Goal: Information Seeking & Learning: Understand process/instructions

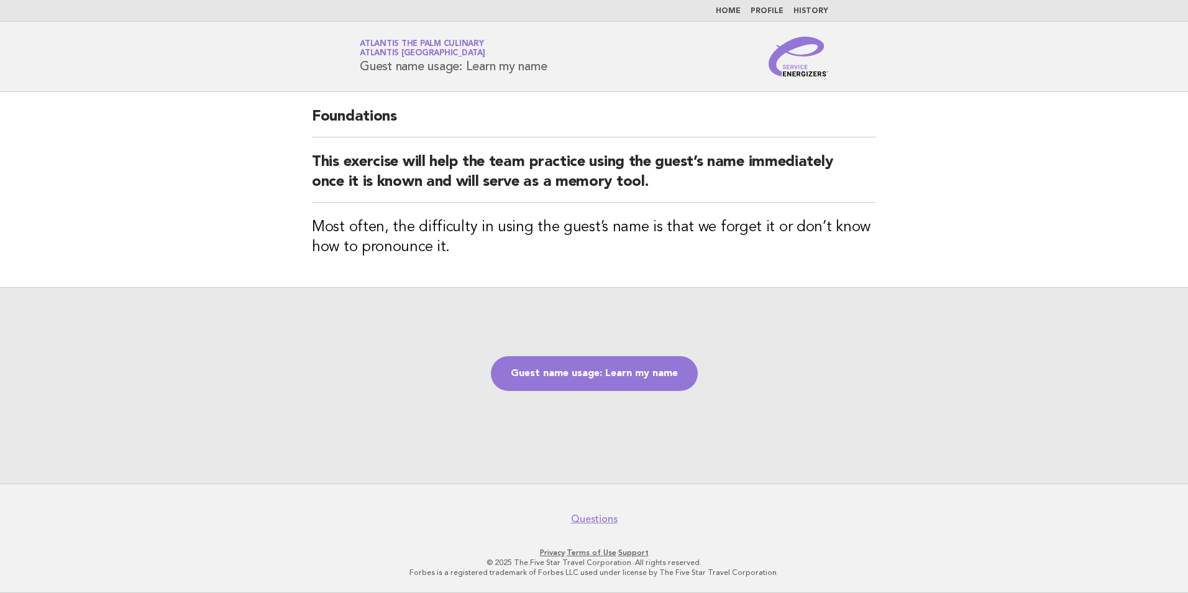
click at [259, 39] on header "Service Energizers Atlantis The Palm Culinary Atlantis Dubai Guest name usage: …" at bounding box center [594, 57] width 1188 height 70
click at [583, 520] on link "Questions" at bounding box center [594, 519] width 47 height 12
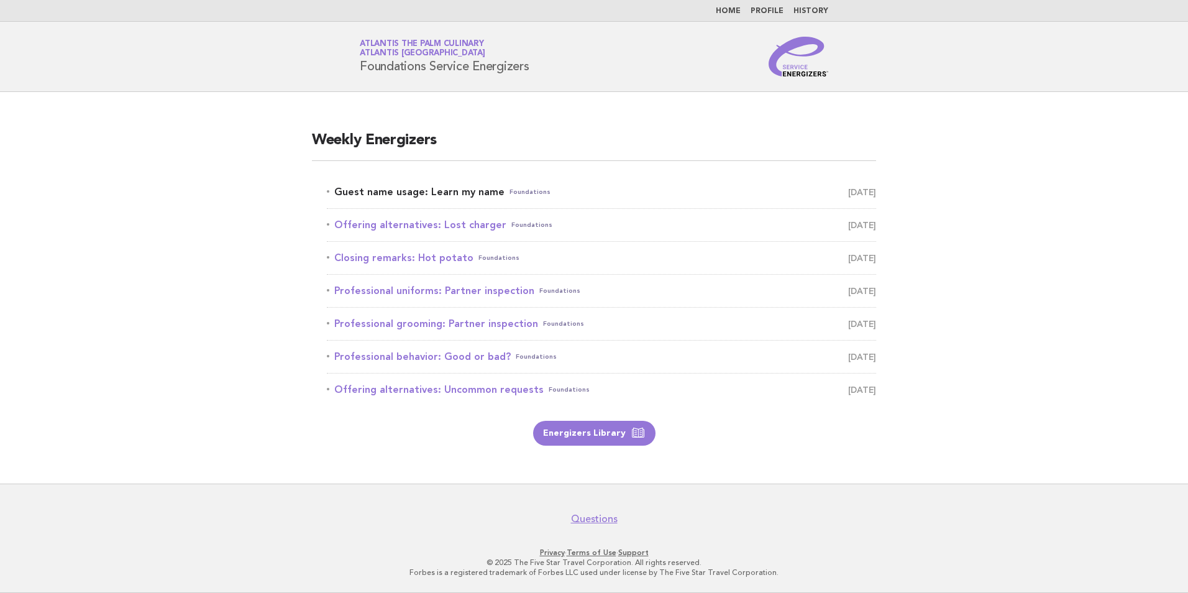
click at [581, 195] on link "Guest name usage: Learn my name Foundations [DATE]" at bounding box center [601, 191] width 549 height 17
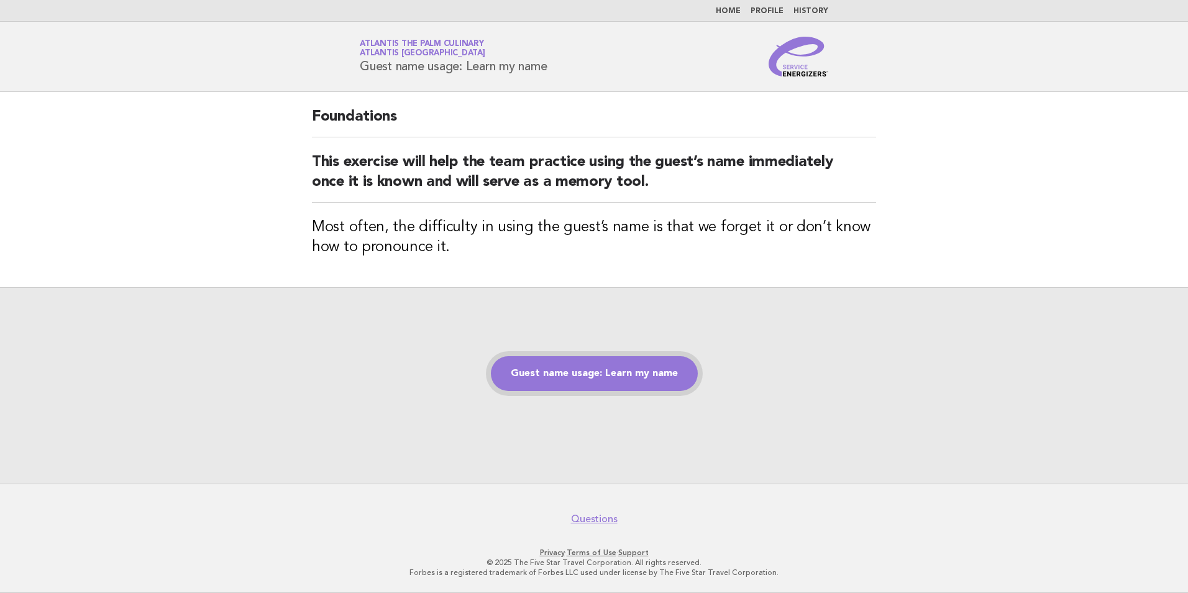
click at [596, 370] on link "Guest name usage: Learn my name" at bounding box center [594, 373] width 207 height 35
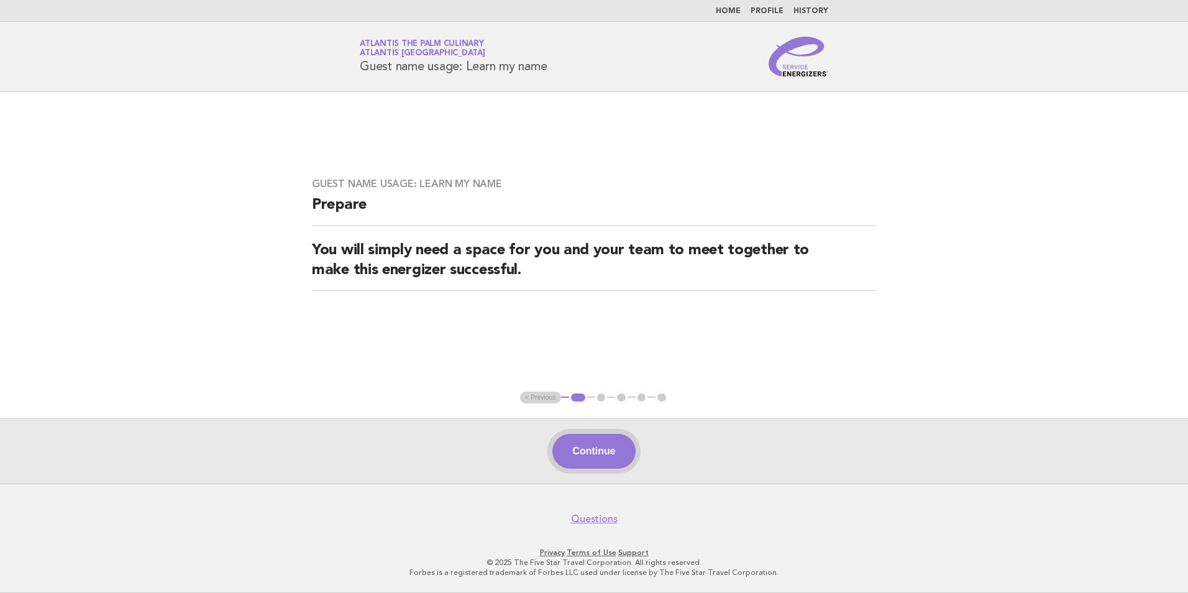
click at [606, 450] on button "Continue" at bounding box center [593, 451] width 83 height 35
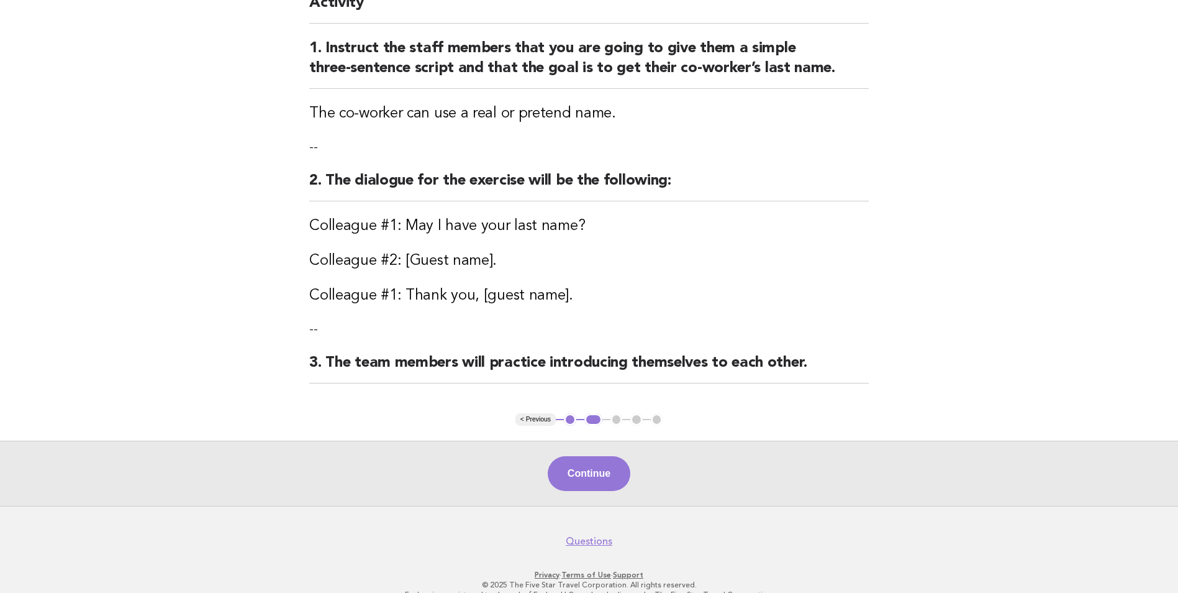
scroll to position [153, 0]
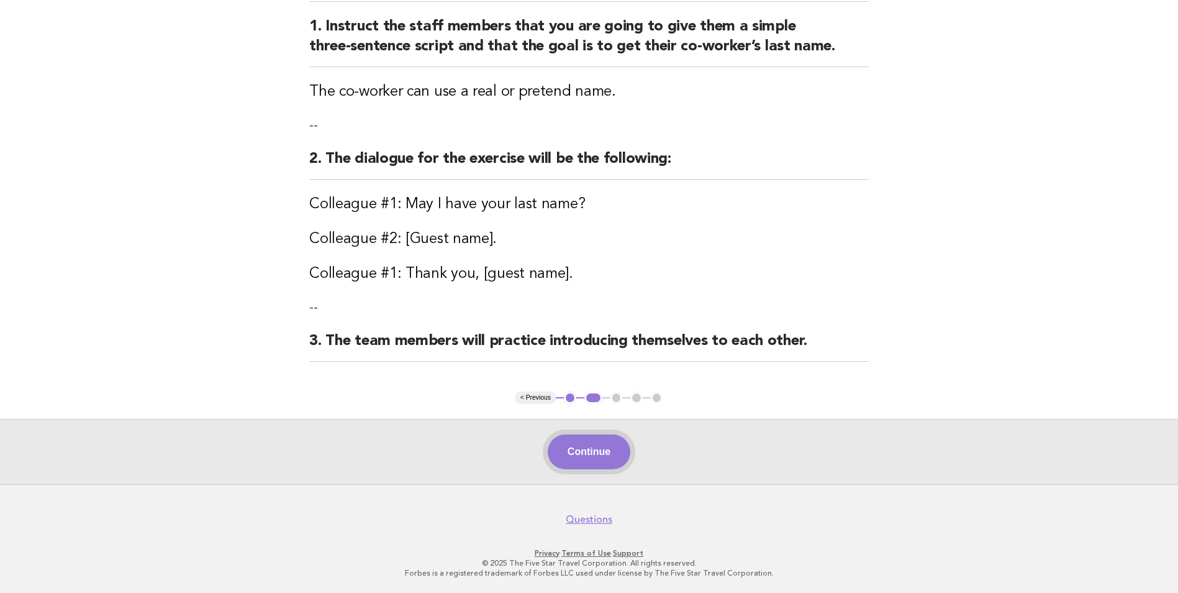
click at [598, 454] on button "Continue" at bounding box center [589, 451] width 83 height 35
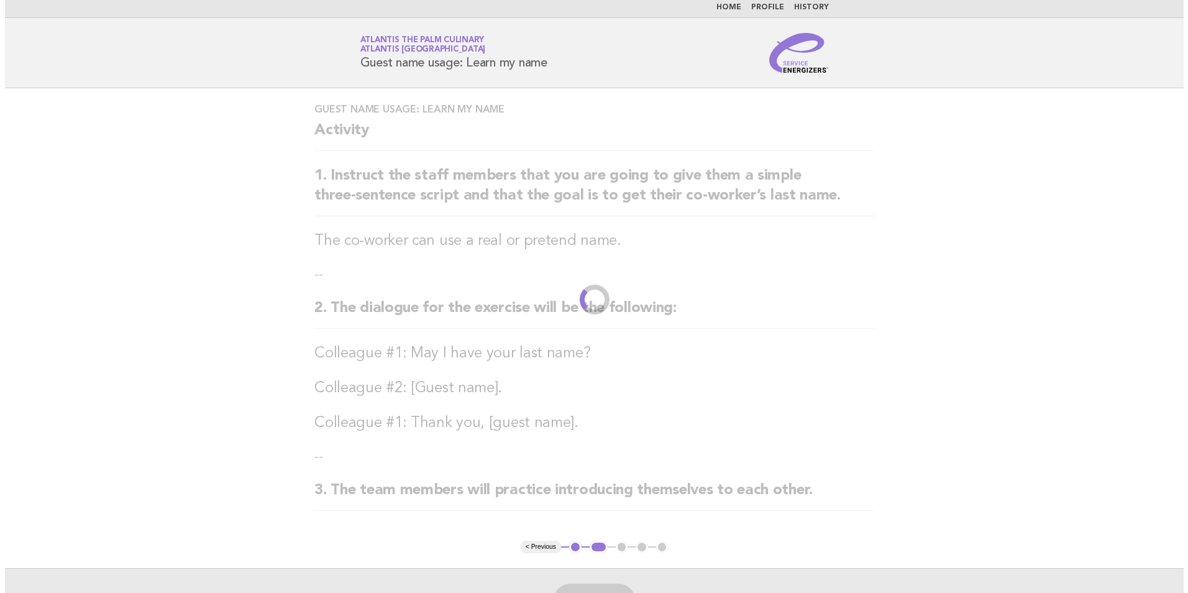
scroll to position [0, 0]
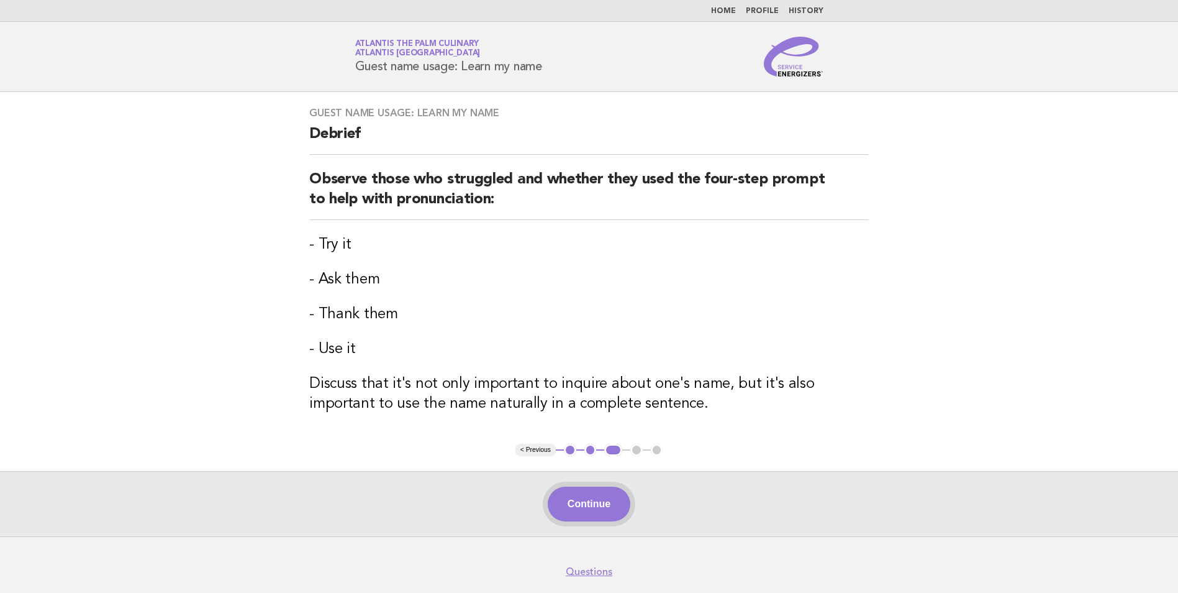
click at [588, 498] on button "Continue" at bounding box center [589, 503] width 83 height 35
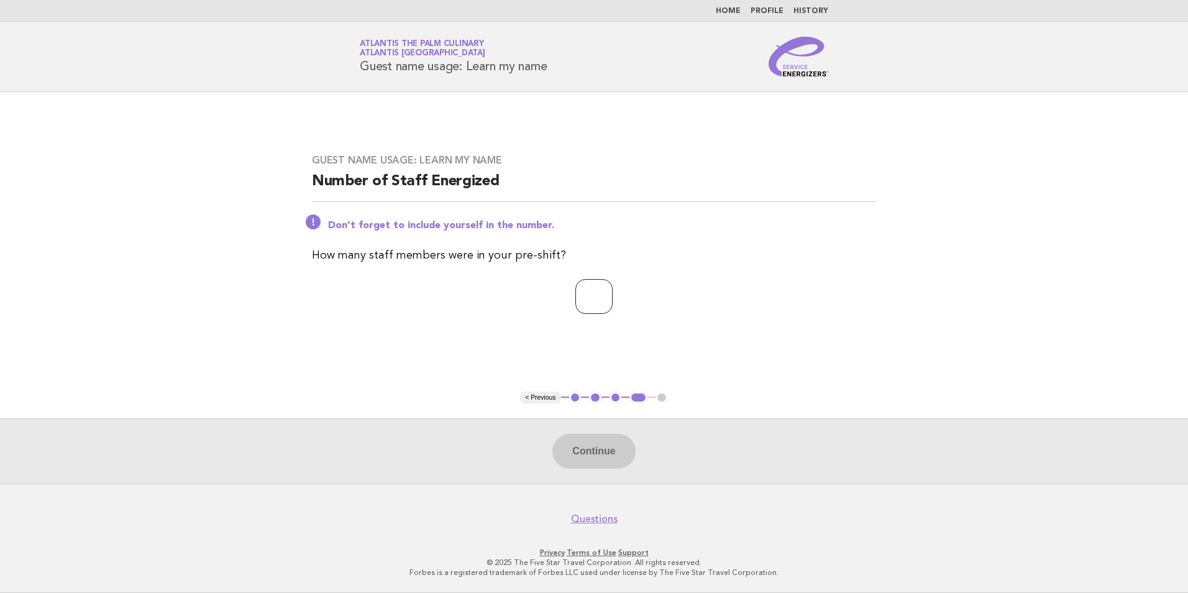
click at [595, 303] on input "number" at bounding box center [593, 296] width 37 height 35
type input "*"
type input "**"
click at [604, 444] on button "Continue" at bounding box center [593, 451] width 83 height 35
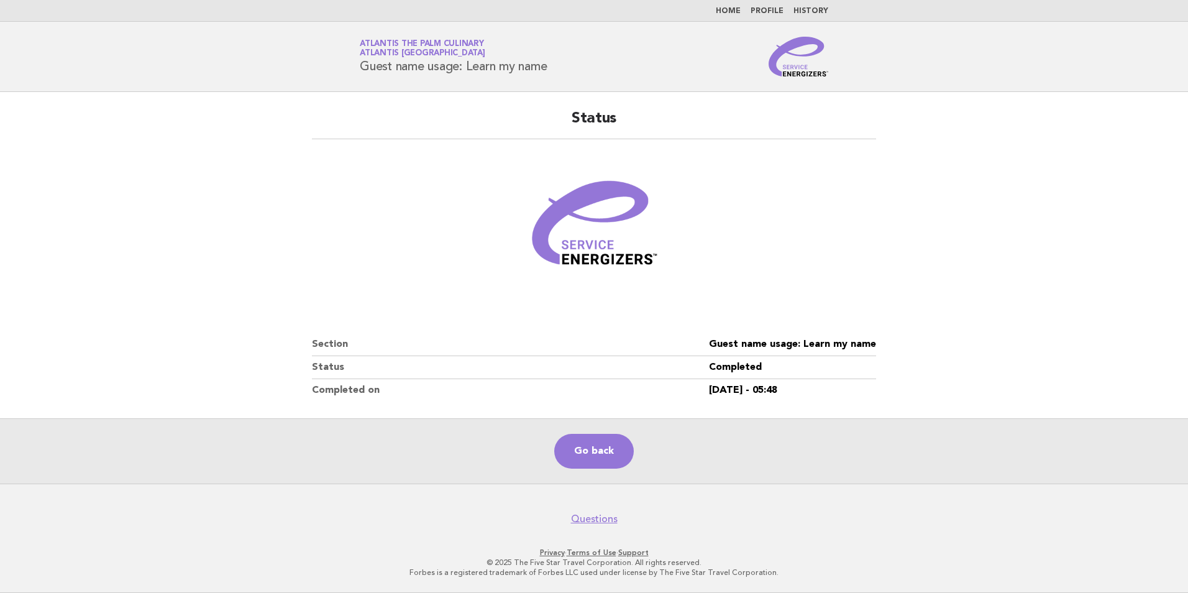
click at [492, 592] on html "Home Profile History Service Energizers Atlantis The Palm Culinary Atlantis [GE…" at bounding box center [594, 296] width 1188 height 593
